Goal: Task Accomplishment & Management: Use online tool/utility

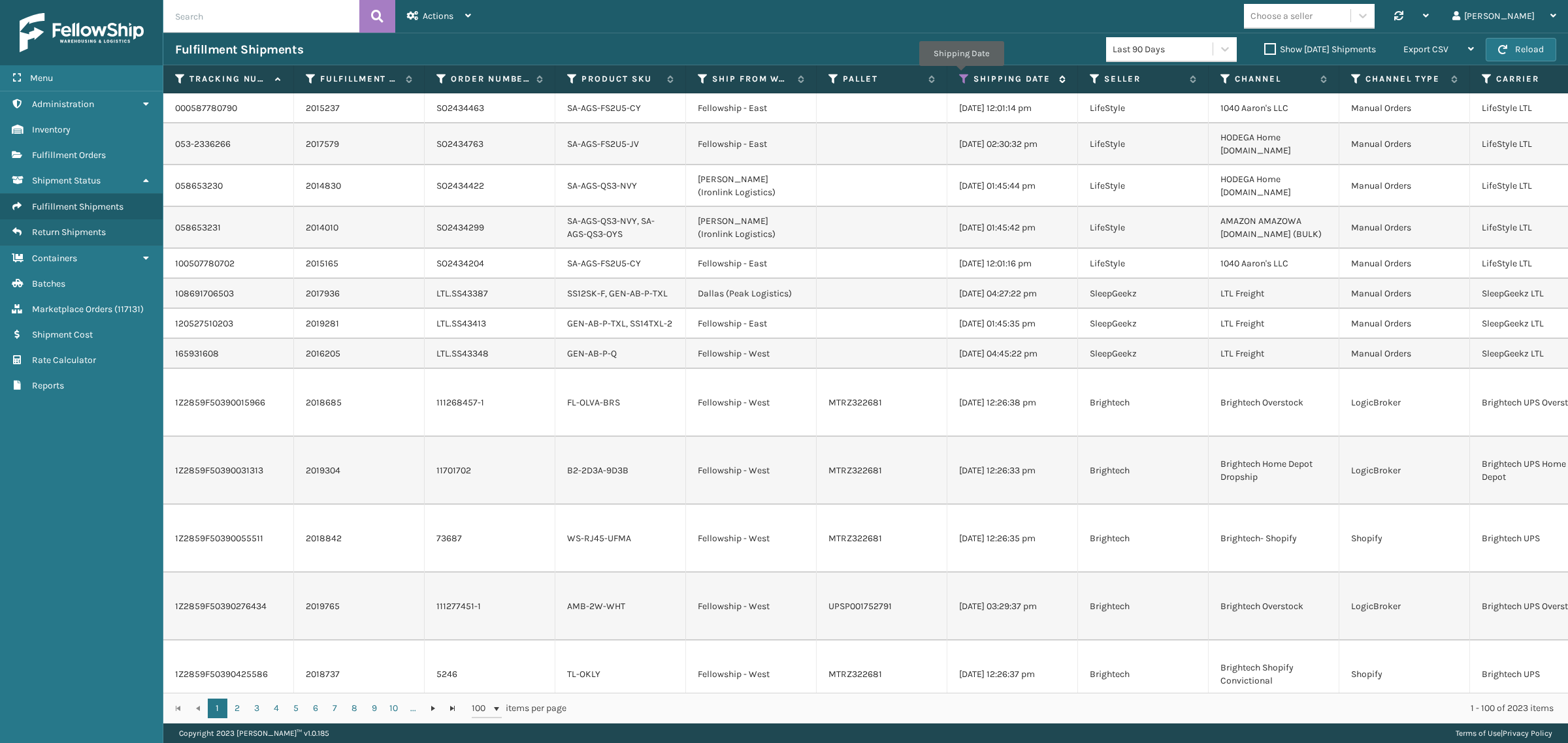
click at [961, 75] on icon at bounding box center [964, 79] width 10 height 12
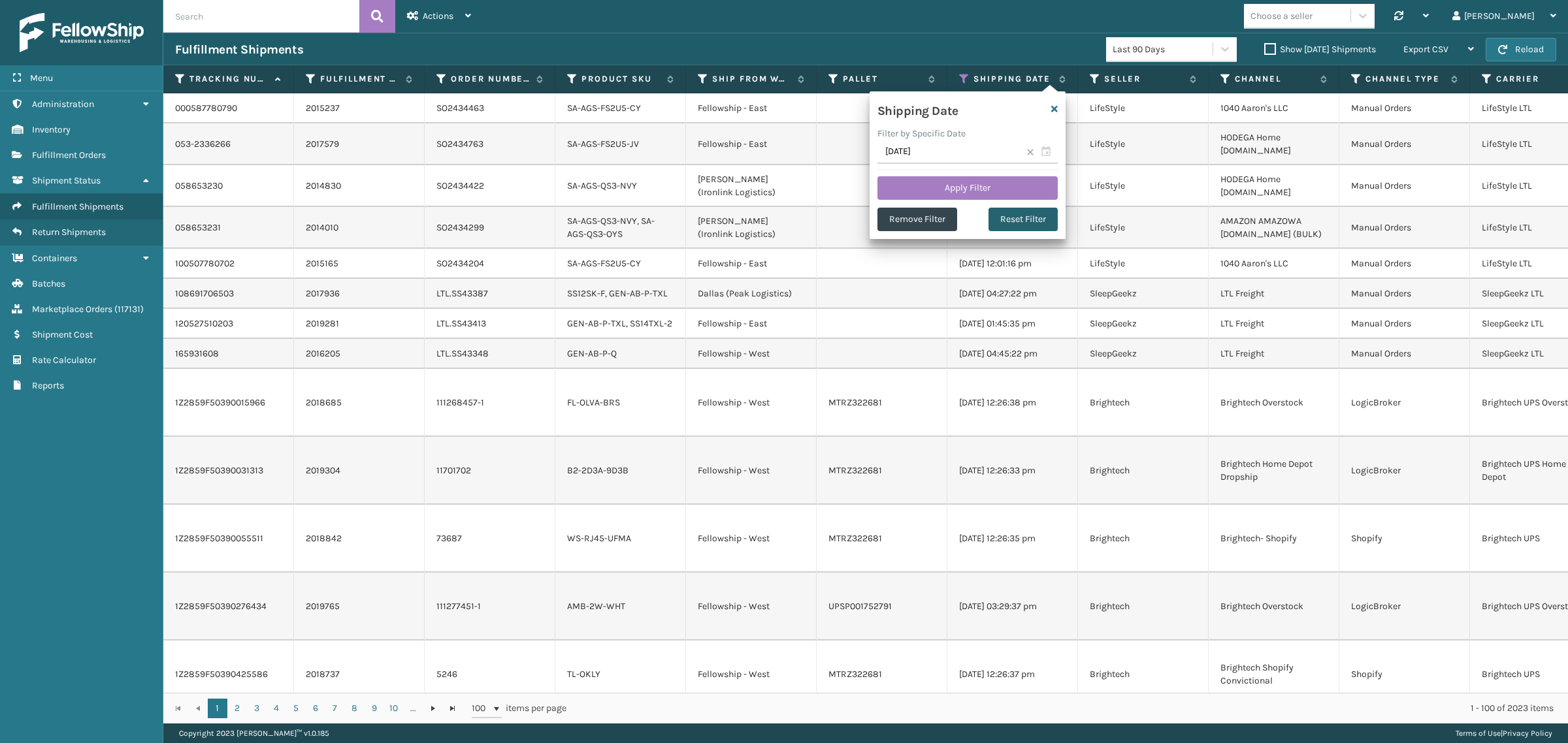
click at [1030, 217] on button "Reset Filter" at bounding box center [1023, 220] width 69 height 23
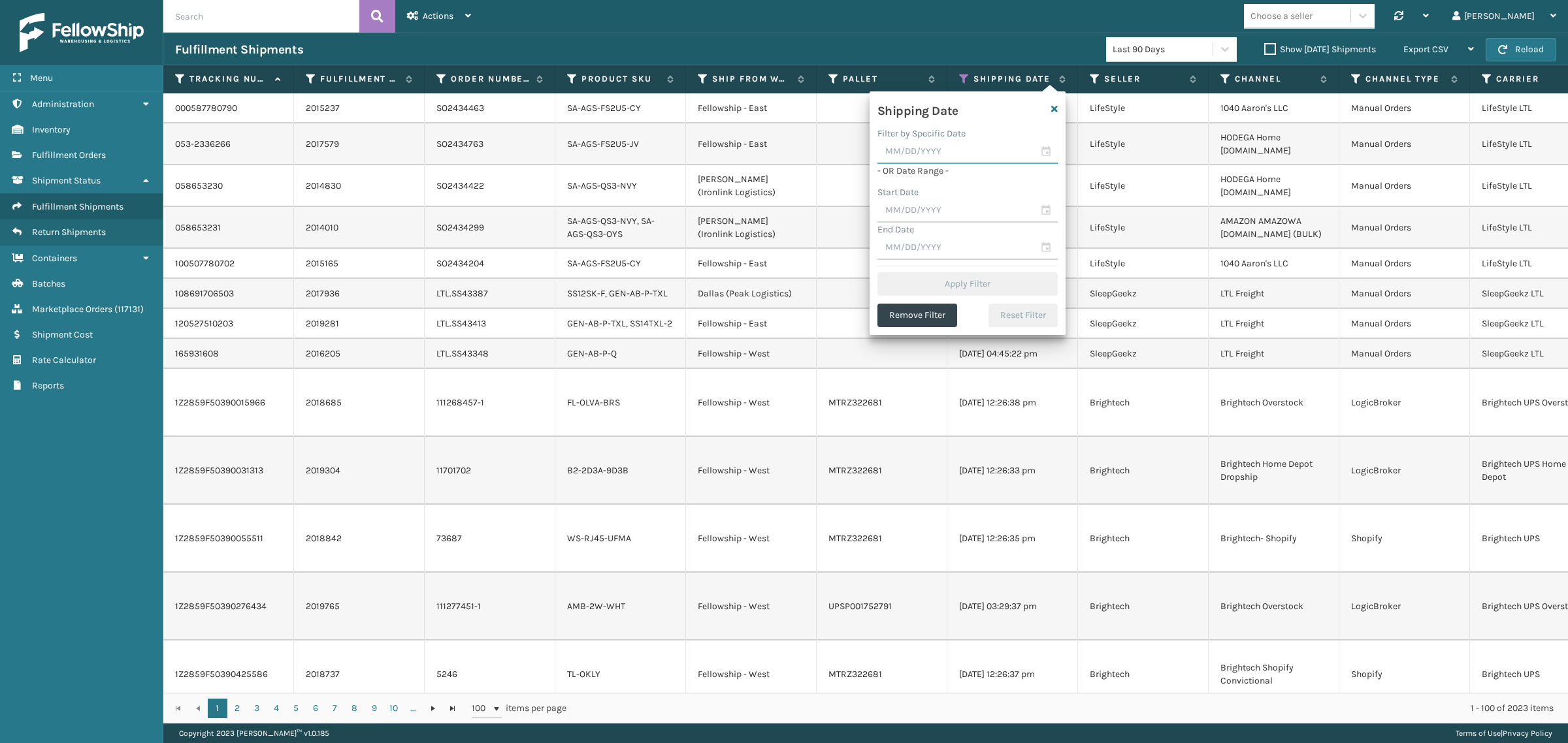
click at [964, 151] on input "text" at bounding box center [967, 152] width 180 height 23
click at [1003, 265] on div "15" at bounding box center [1005, 270] width 20 height 20
type input "[DATE]"
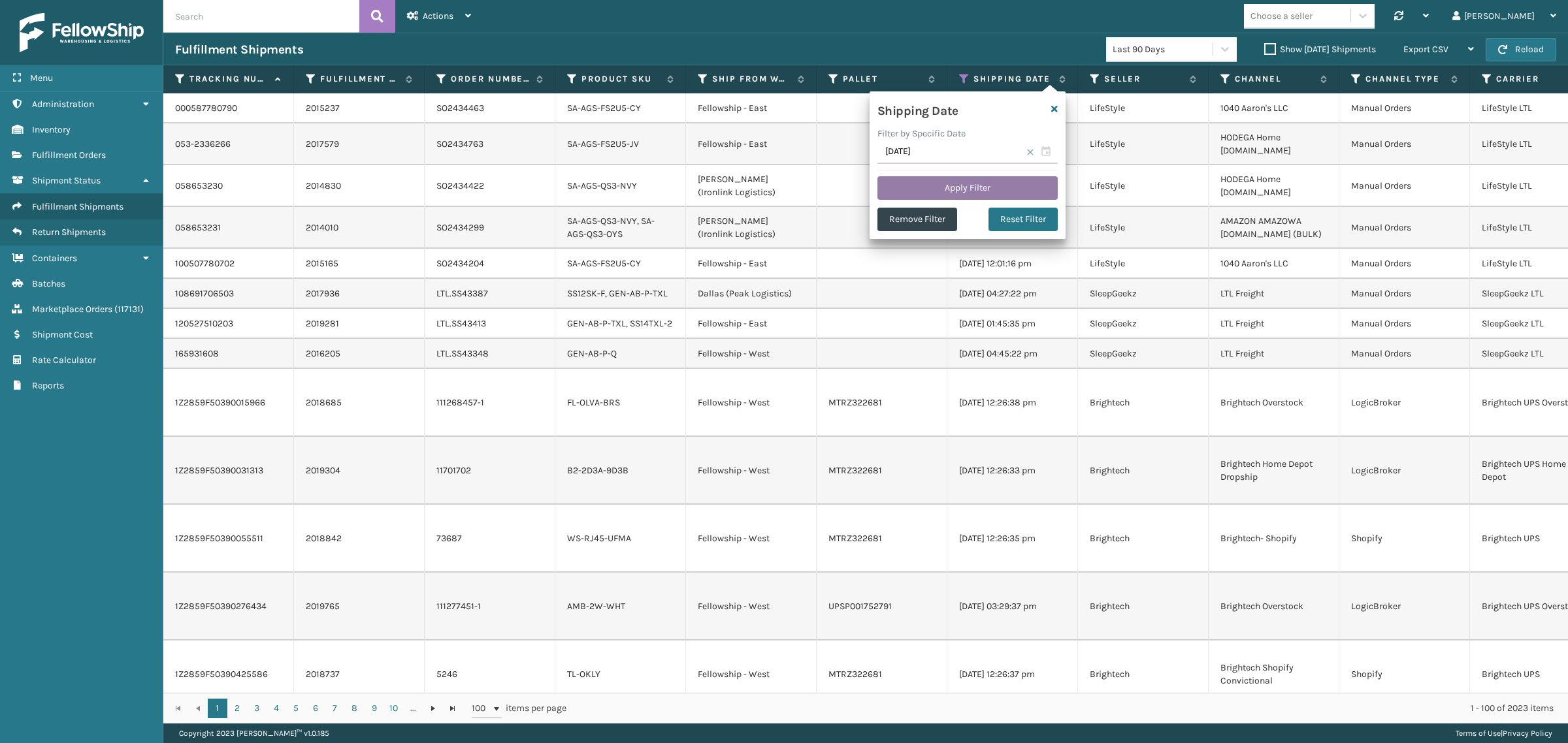
click at [966, 186] on button "Apply Filter" at bounding box center [967, 188] width 180 height 23
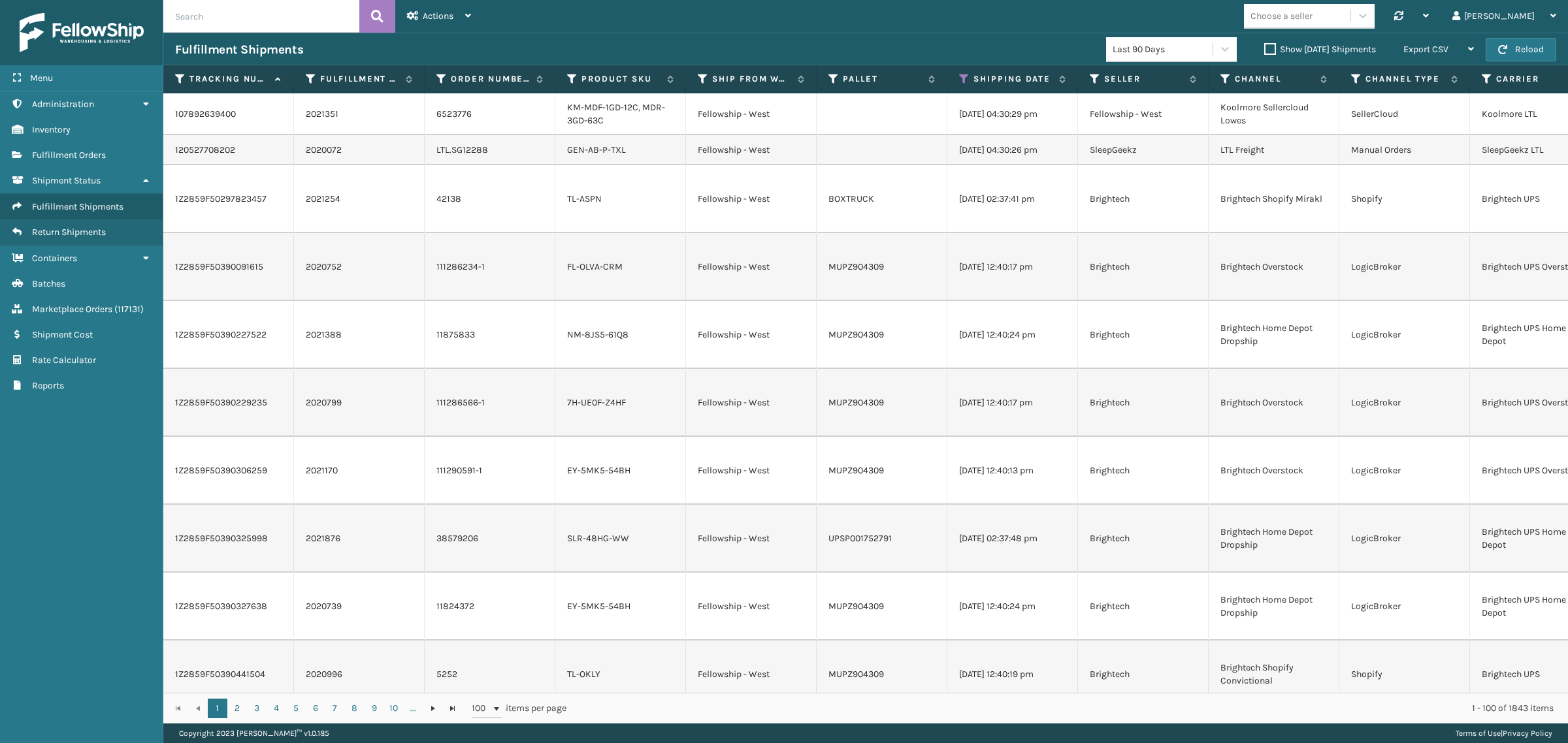
click at [1264, 49] on label "Show [DATE] Shipments" at bounding box center [1320, 49] width 112 height 11
click at [1264, 49] on input "Show [DATE] Shipments" at bounding box center [1264, 46] width 1 height 9
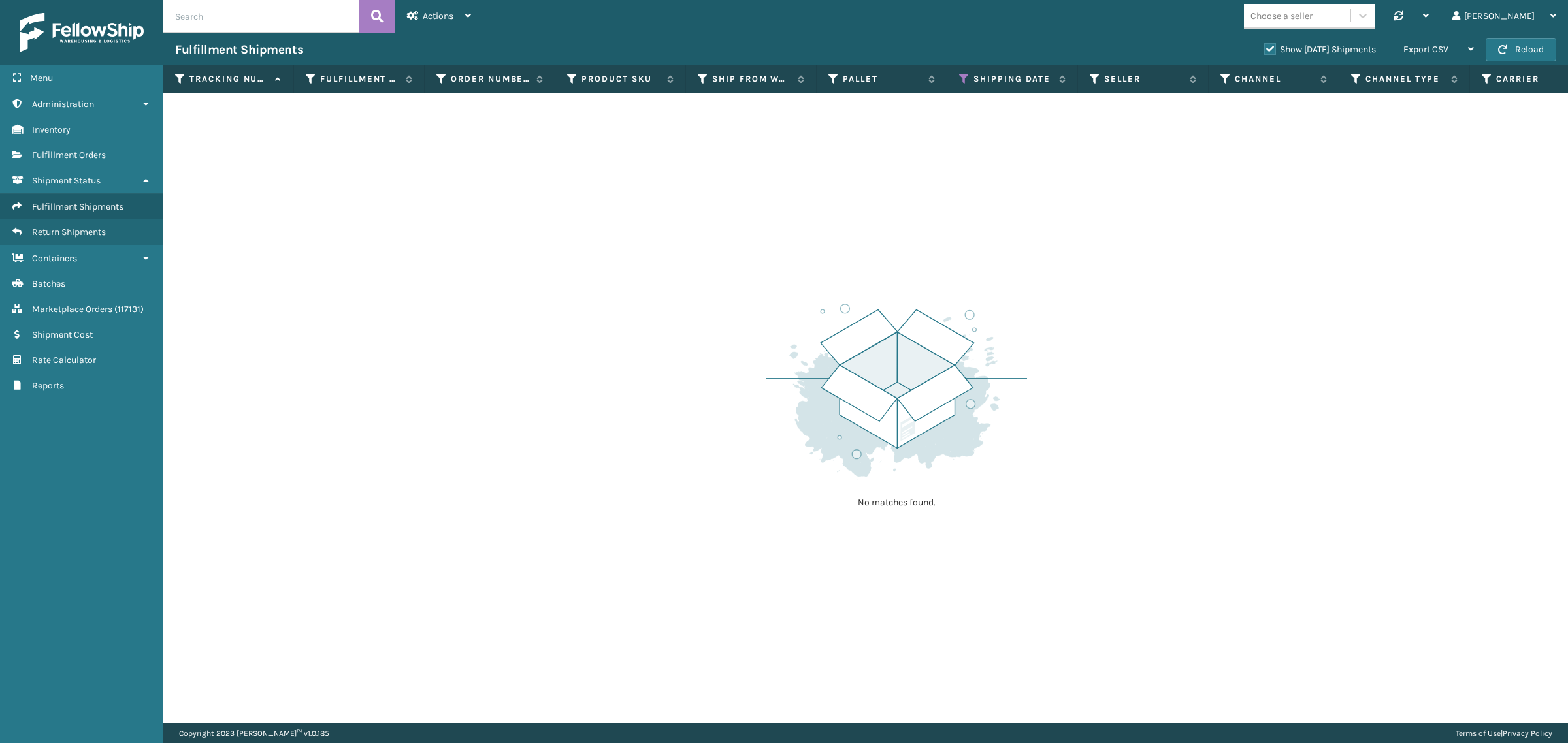
click at [1264, 50] on label "Show [DATE] Shipments" at bounding box center [1320, 49] width 112 height 11
click at [1264, 50] on input "Show [DATE] Shipments" at bounding box center [1264, 46] width 1 height 9
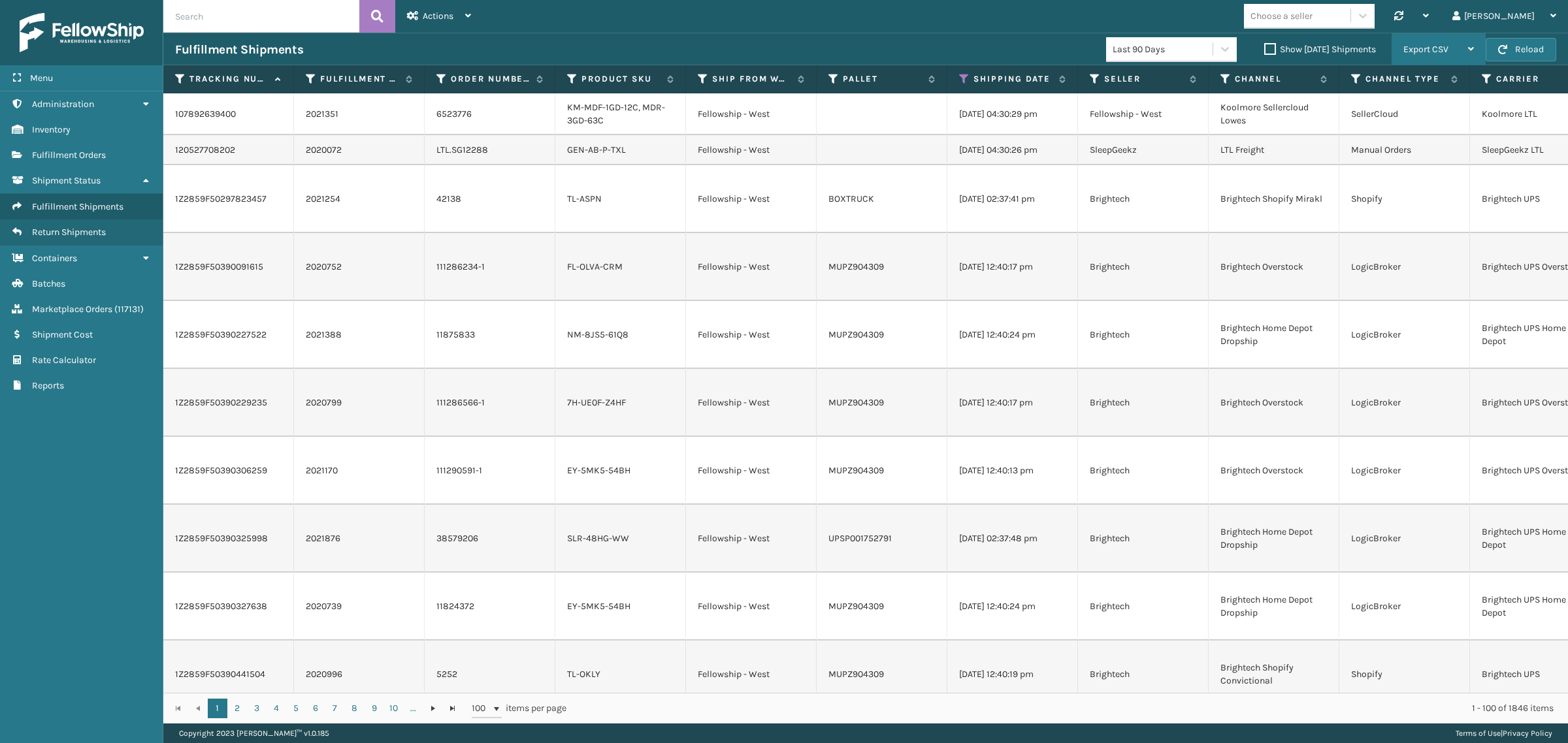
click at [1425, 42] on div "Export CSV" at bounding box center [1438, 50] width 71 height 33
click at [1429, 124] on li "Export All Pages" at bounding box center [1397, 120] width 175 height 35
click at [1014, 15] on div "Choose a seller Synchronise all channels Gil Log Out" at bounding box center [1025, 16] width 1085 height 33
click at [688, 30] on div "Choose a seller Synchronise all channels Gil Log Out" at bounding box center [1025, 16] width 1085 height 33
click at [795, 31] on div "Choose a seller Synchronise all channels Gil Log Out" at bounding box center [1025, 16] width 1085 height 33
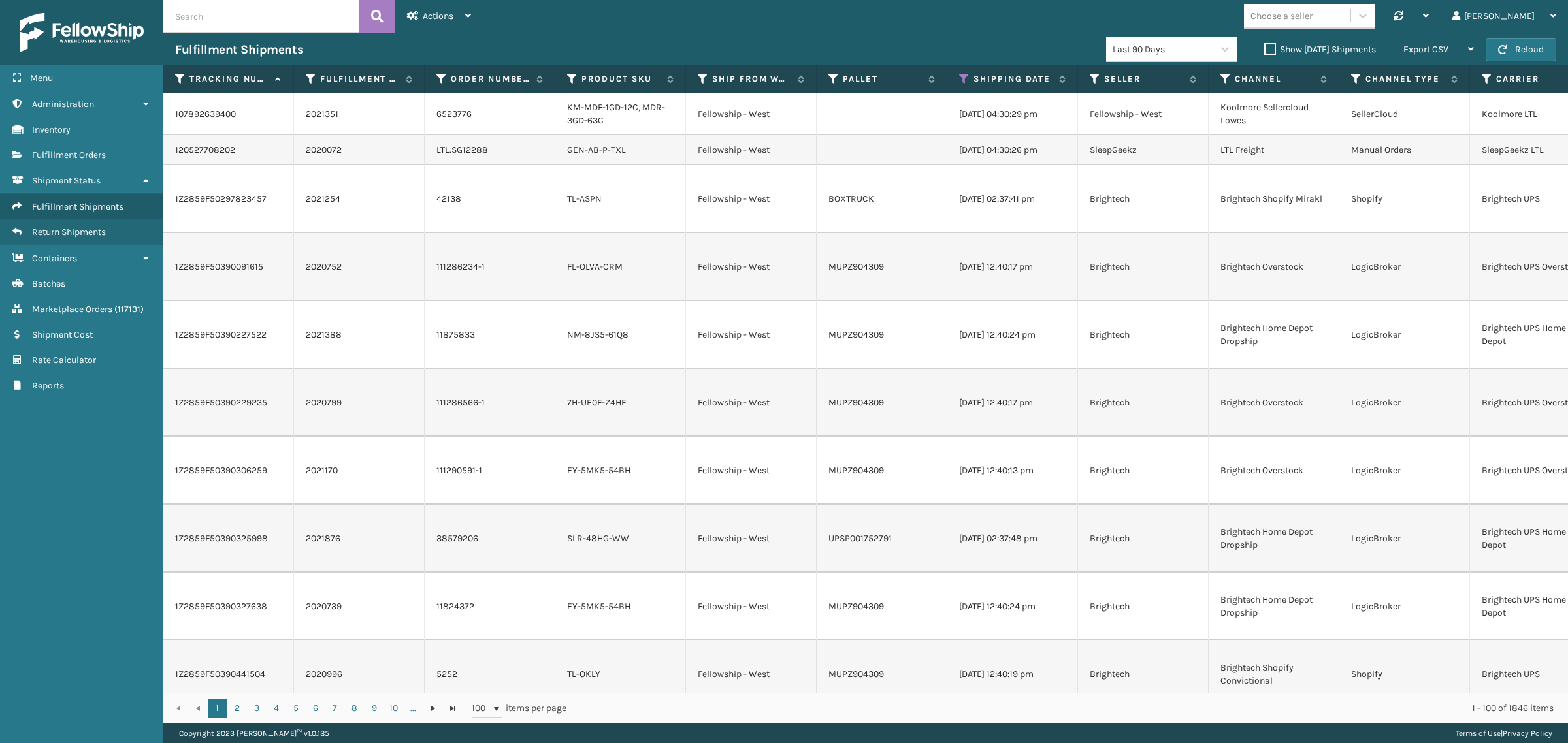
click at [780, 34] on div "Fulfillment Shipments Last 90 Days Show [DATE] Shipments Export CSV Export Curr…" at bounding box center [866, 49] width 1404 height 33
click at [860, 16] on div "Choose a seller Synchronise all channels Gil Log Out" at bounding box center [1025, 16] width 1085 height 33
click at [785, 30] on div "Choose a seller Synchronise all channels Gil Log Out" at bounding box center [1025, 16] width 1085 height 33
click at [794, 21] on div "Choose a seller Synchronise all channels Gil Log Out" at bounding box center [1025, 16] width 1085 height 33
click at [792, 33] on div "Fulfillment Shipments Last 90 Days Show [DATE] Shipments Export CSV Export Curr…" at bounding box center [866, 49] width 1404 height 33
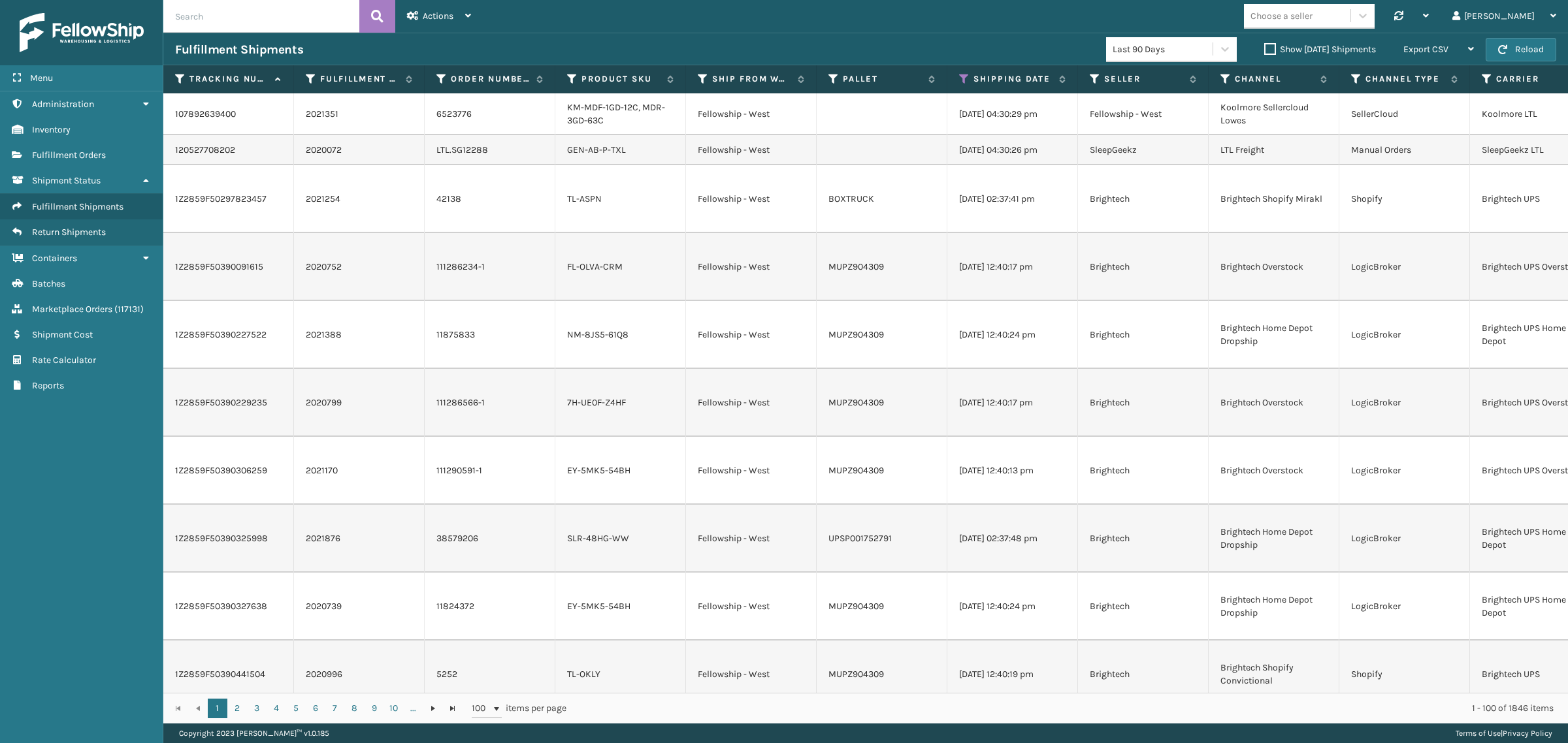
click at [804, 20] on div "Choose a seller Synchronise all channels Gil Log Out" at bounding box center [1025, 16] width 1085 height 33
click at [726, 28] on div "Choose a seller Synchronise all channels Gil Log Out" at bounding box center [1025, 16] width 1085 height 33
click at [1502, 47] on span "button" at bounding box center [1502, 50] width 9 height 9
